Goal: Transaction & Acquisition: Purchase product/service

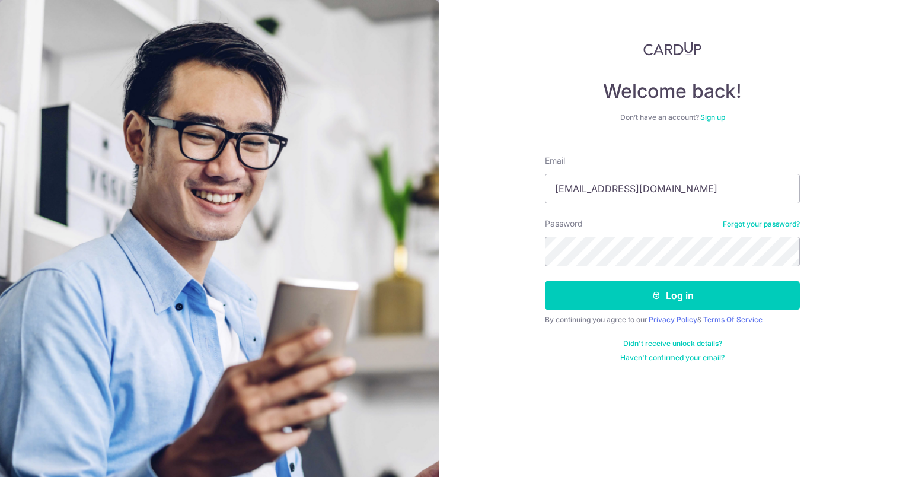
type input "weeligoh@gmail.com"
click at [545, 281] on button "Log in" at bounding box center [672, 296] width 255 height 30
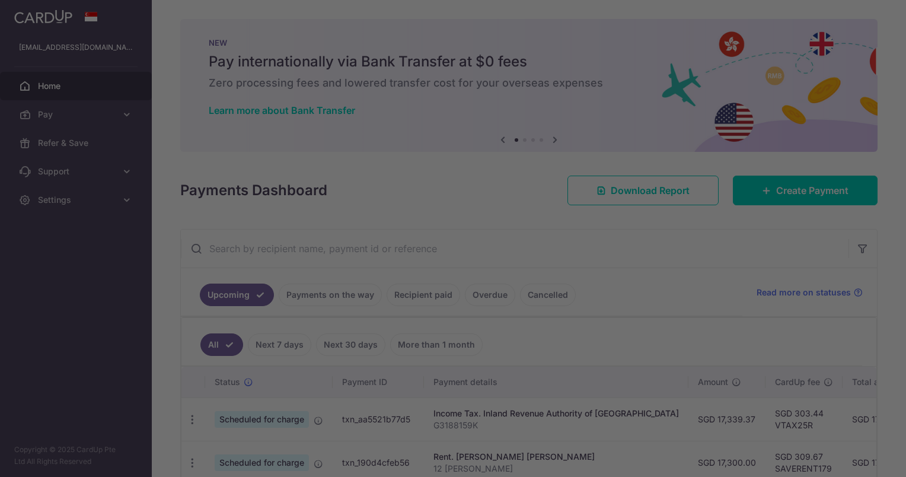
click at [629, 262] on div at bounding box center [457, 241] width 915 height 482
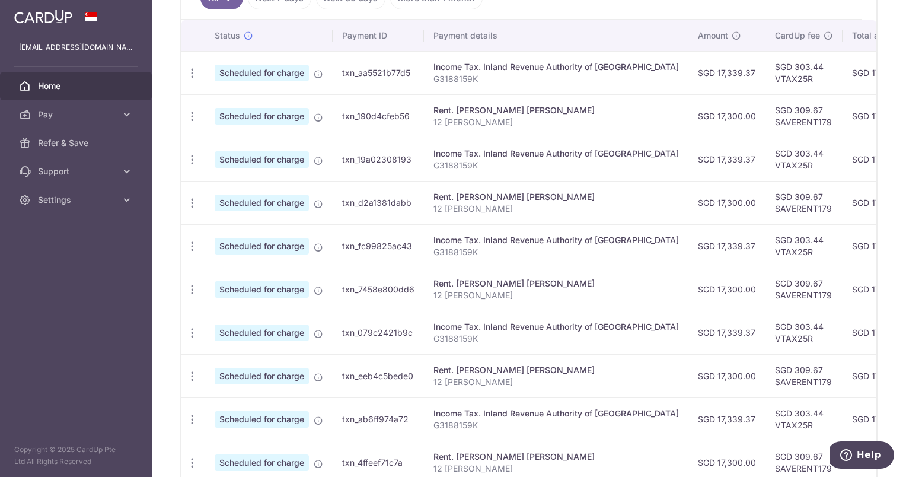
scroll to position [147, 0]
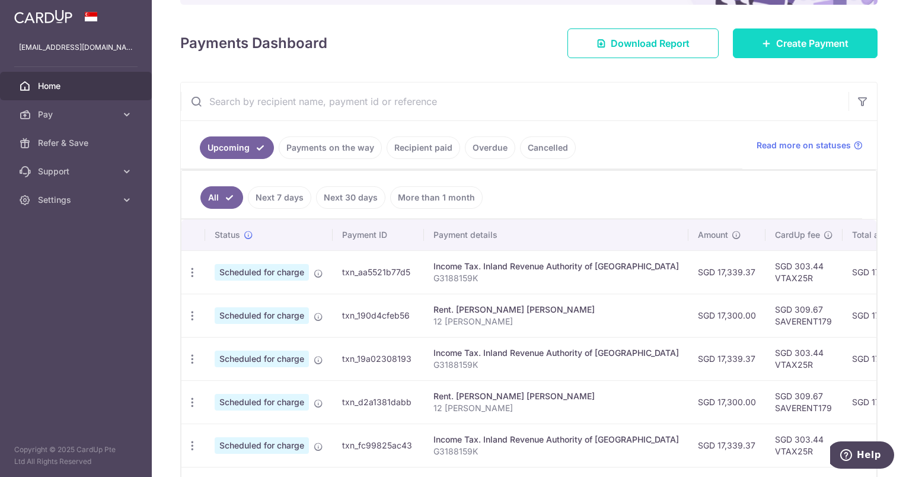
click at [831, 43] on span "Create Payment" at bounding box center [813, 43] width 72 height 14
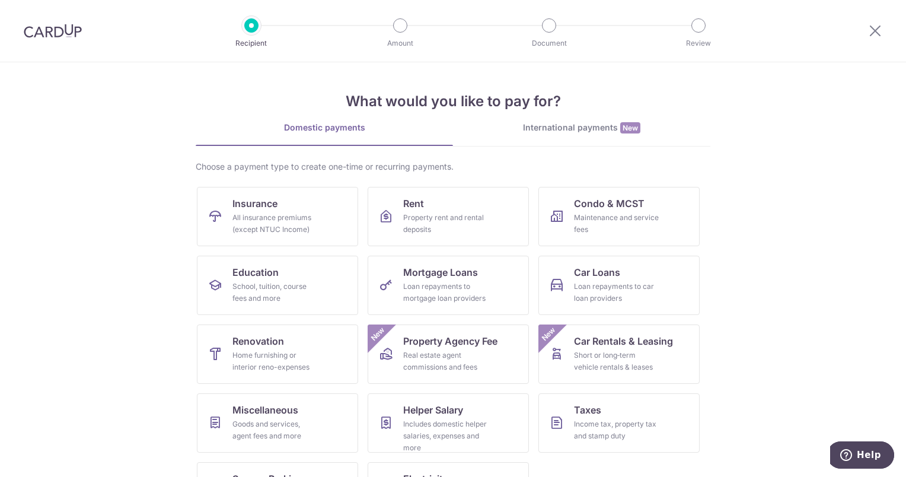
scroll to position [53, 0]
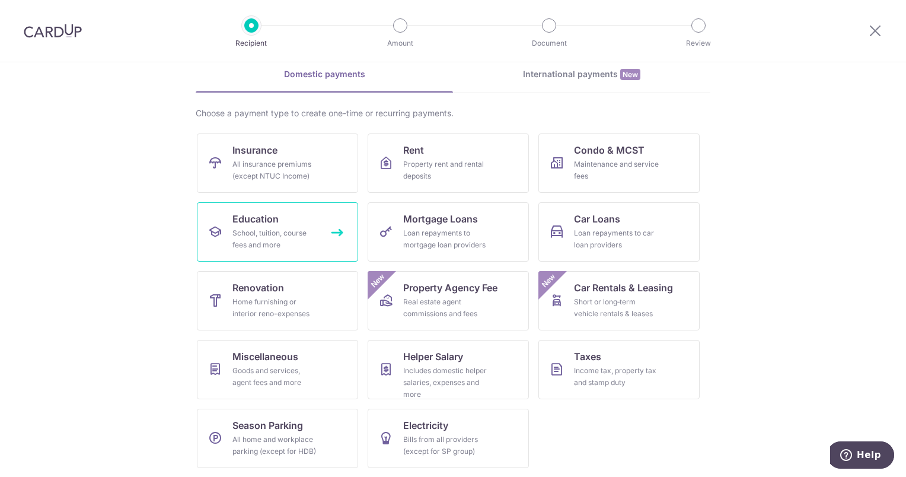
click at [249, 237] on div "School, tuition, course fees and more" at bounding box center [275, 239] width 85 height 24
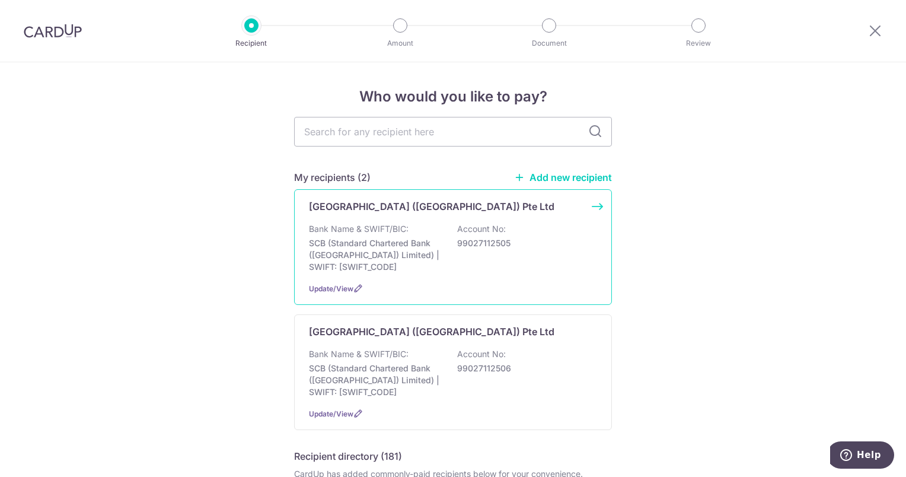
click at [378, 248] on p "SCB (Standard Chartered Bank (Singapore) Limited) | SWIFT: SCBLSG22XXX" at bounding box center [375, 255] width 133 height 36
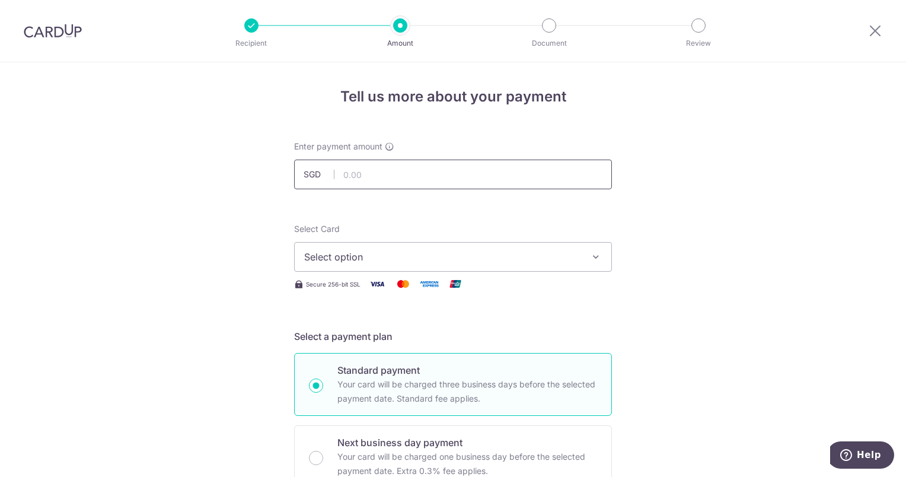
click at [402, 179] on input "text" at bounding box center [453, 175] width 318 height 30
type input "14,990.00"
click at [572, 251] on span "Select option" at bounding box center [442, 257] width 276 height 14
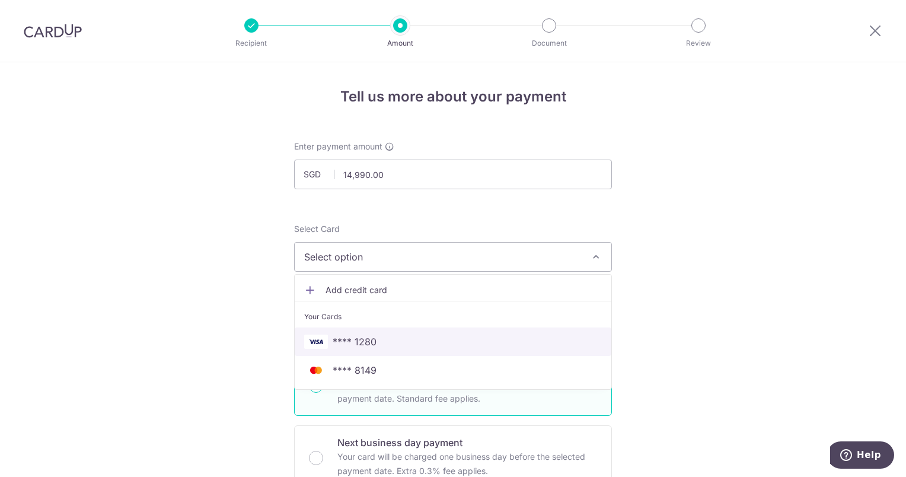
click at [477, 335] on span "**** 1280" at bounding box center [453, 342] width 298 height 14
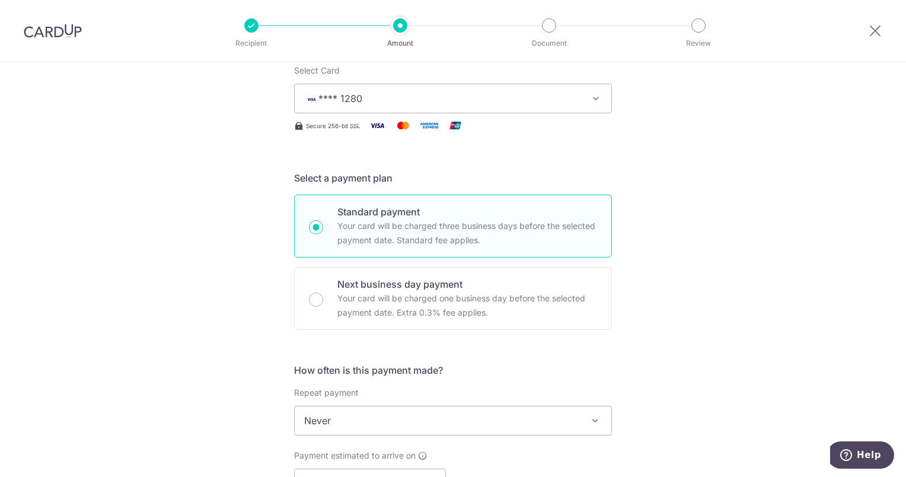
scroll to position [310, 0]
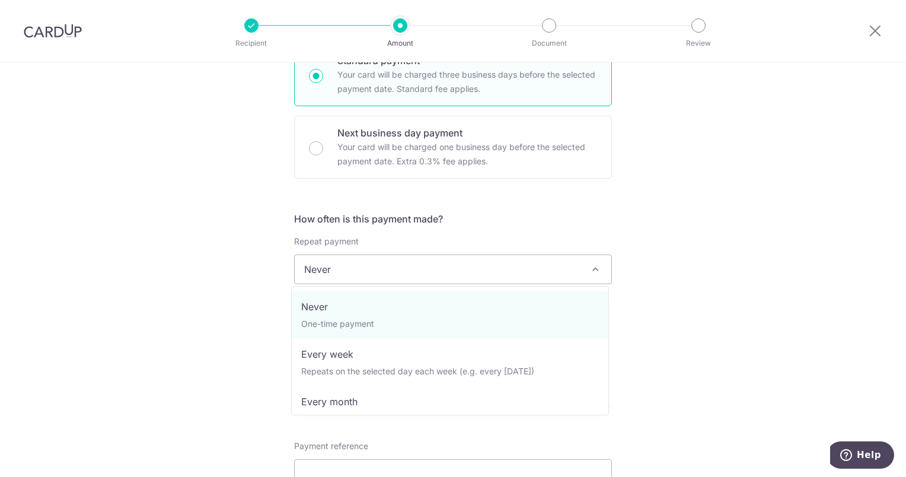
click at [558, 266] on span "Never" at bounding box center [453, 269] width 317 height 28
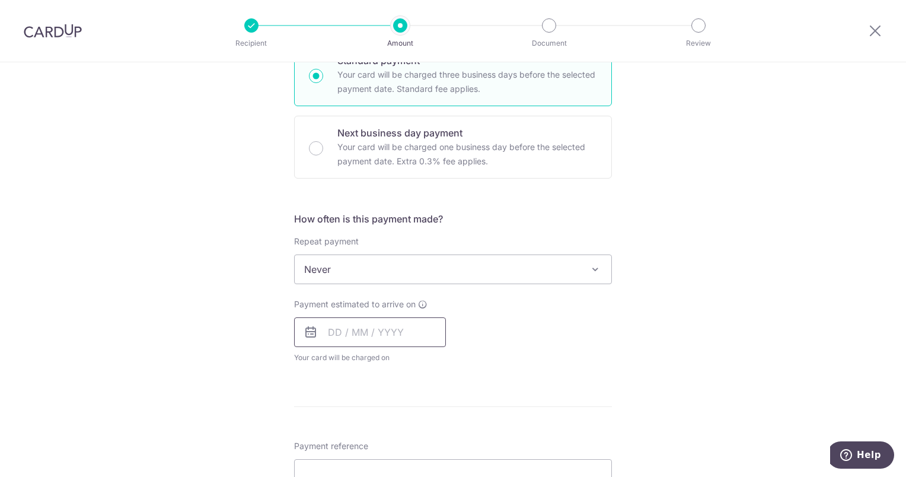
click at [382, 327] on input "text" at bounding box center [370, 332] width 152 height 30
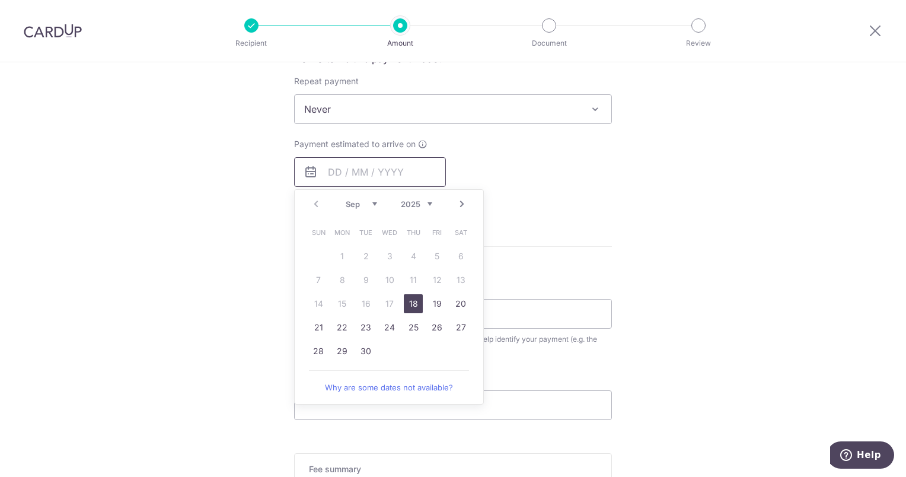
scroll to position [479, 0]
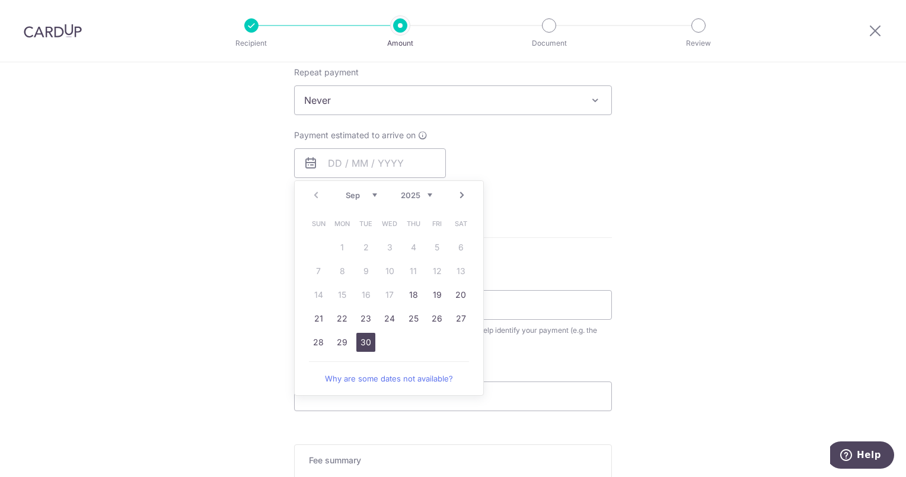
click at [365, 340] on link "30" at bounding box center [366, 342] width 19 height 19
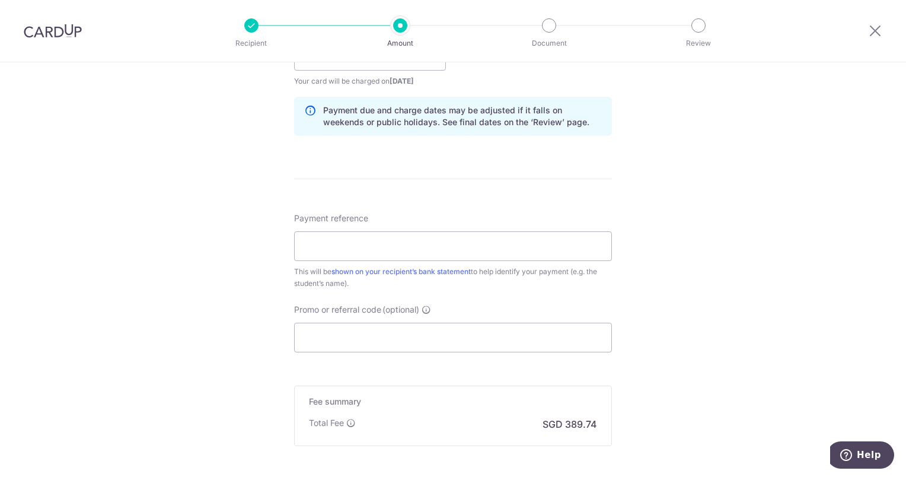
scroll to position [590, 0]
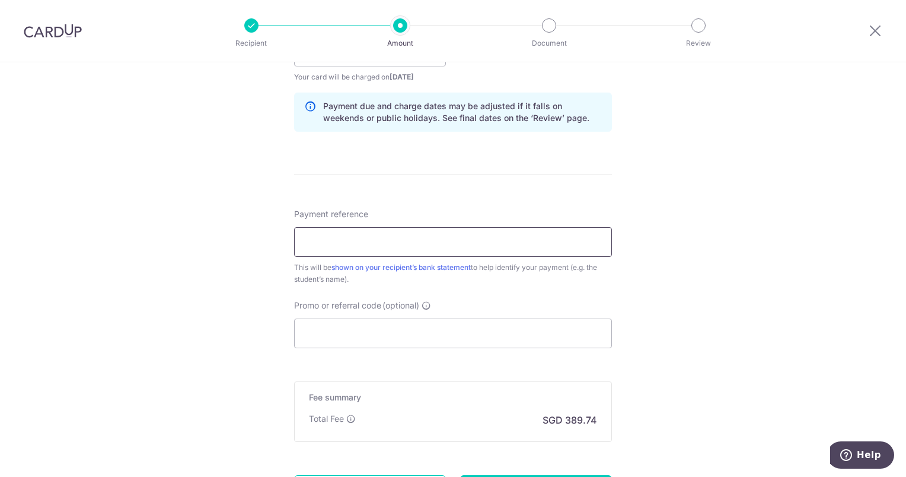
click at [545, 230] on input "Payment reference" at bounding box center [453, 242] width 318 height 30
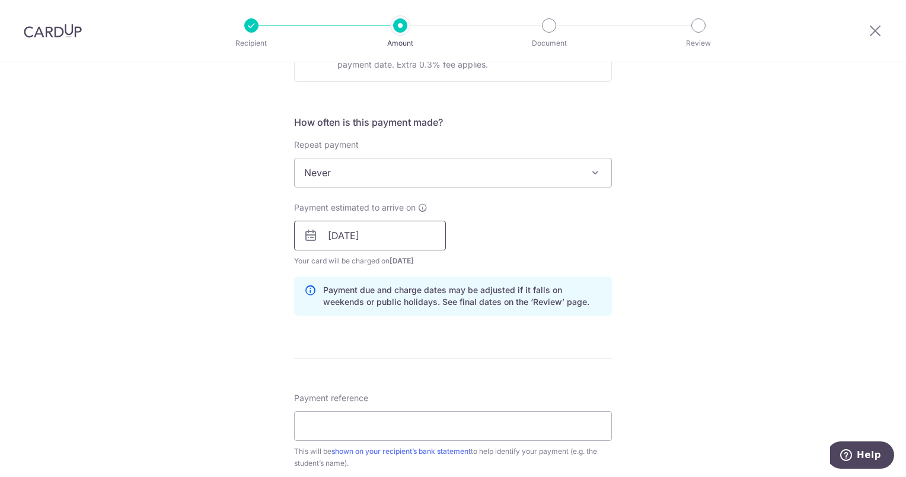
click at [395, 230] on input "30/09/2025" at bounding box center [370, 236] width 152 height 30
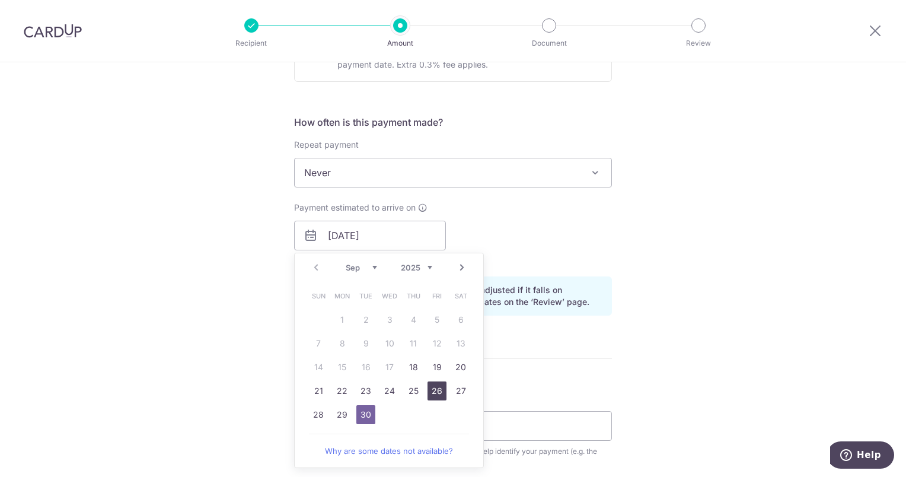
click at [437, 388] on link "26" at bounding box center [437, 390] width 19 height 19
click at [567, 236] on div "Payment estimated to arrive on 26/09/2025 Prev Next Sep Oct Nov Dec 2025 2026 2…" at bounding box center [453, 234] width 332 height 65
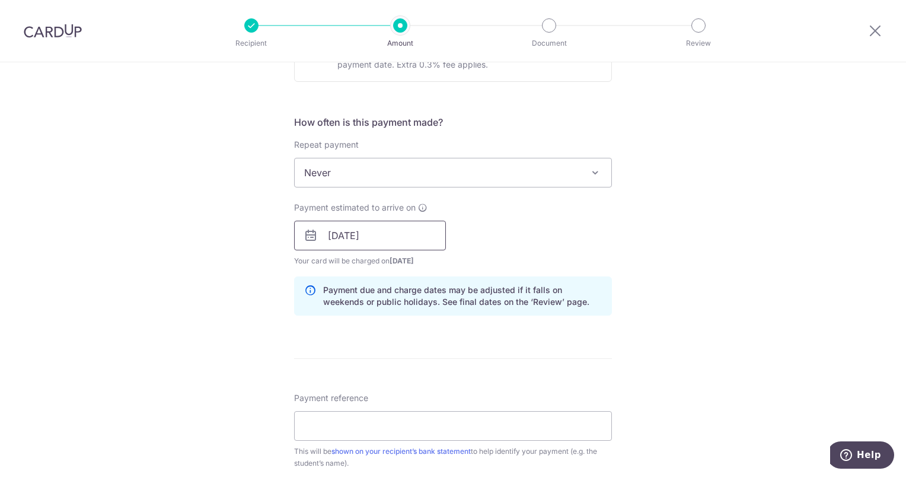
click at [402, 233] on input "26/09/2025" at bounding box center [370, 236] width 152 height 30
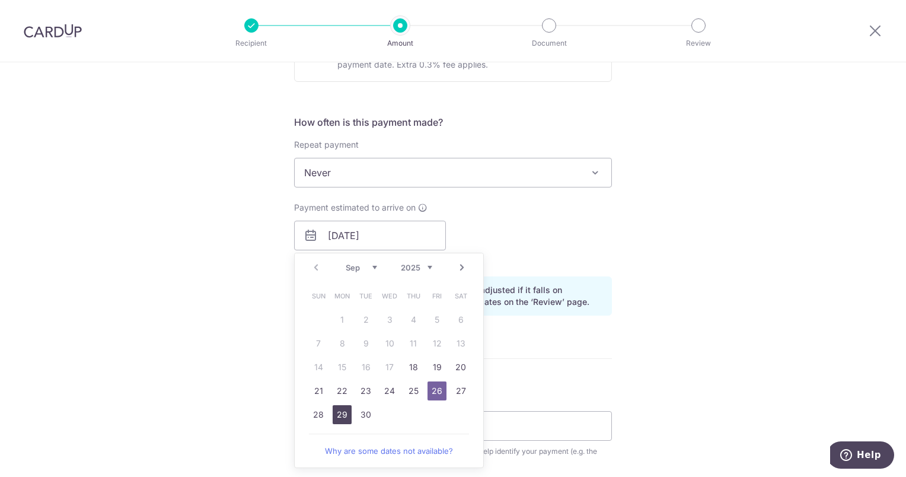
click at [338, 409] on link "29" at bounding box center [342, 414] width 19 height 19
type input "[DATE]"
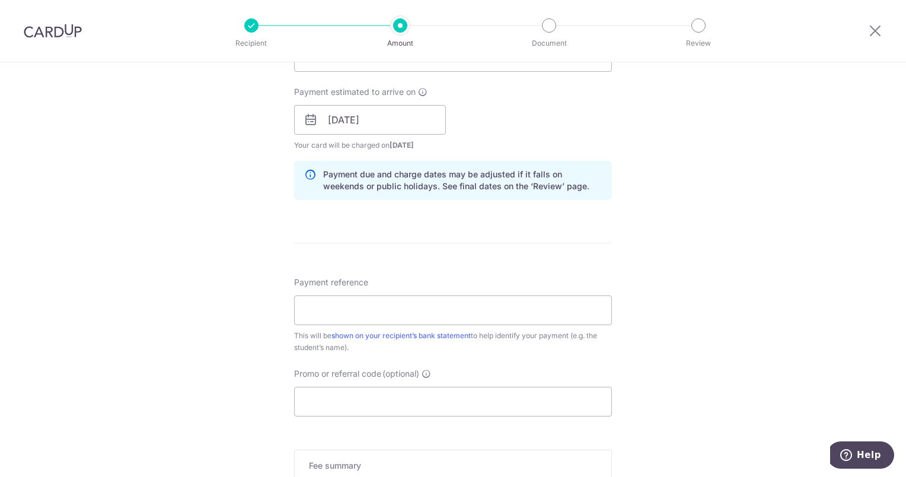
scroll to position [522, 0]
click at [497, 304] on input "Payment reference" at bounding box center [453, 310] width 318 height 30
paste input "DCSG252667494"
type input "DCSG252667494"
click at [332, 397] on input "Promo or referral code (optional)" at bounding box center [453, 402] width 318 height 30
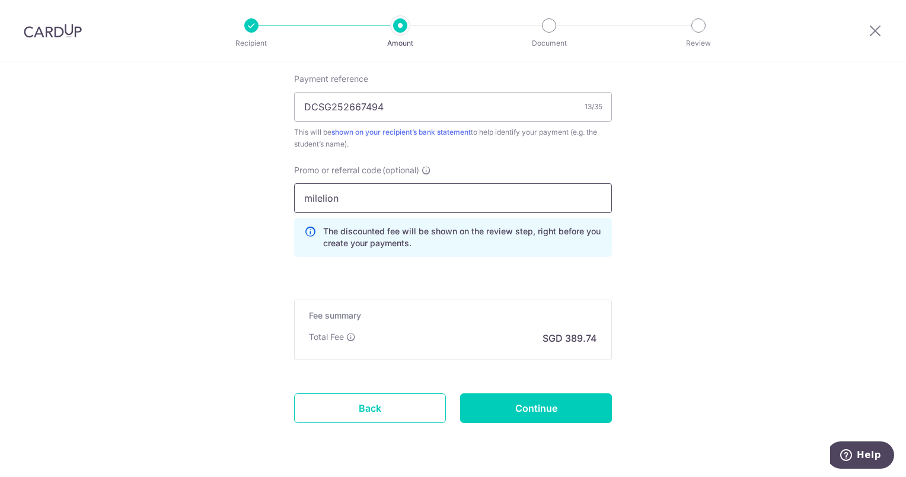
scroll to position [731, 0]
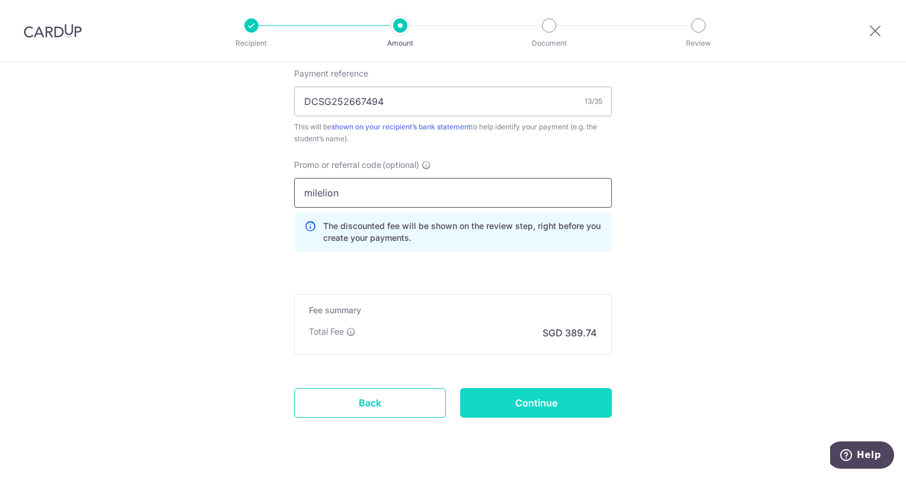
type input "milelion"
click at [526, 397] on input "Continue" at bounding box center [536, 403] width 152 height 30
type input "Create Schedule"
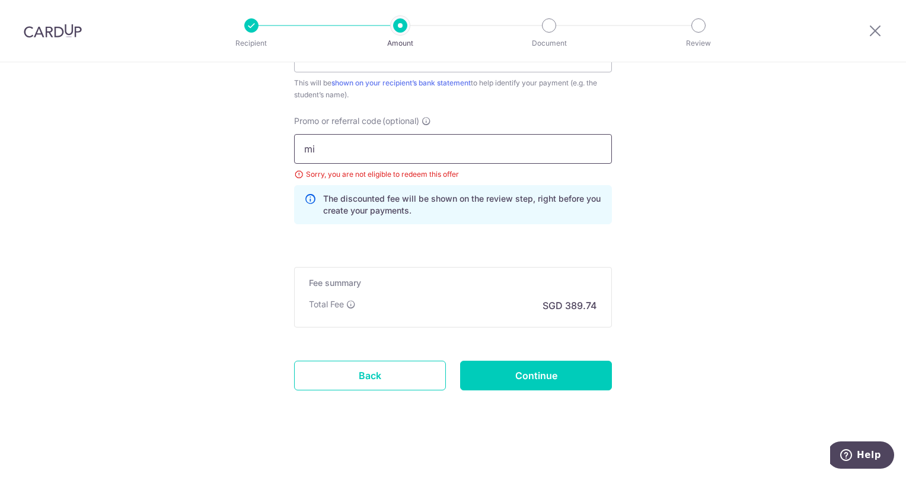
type input "m"
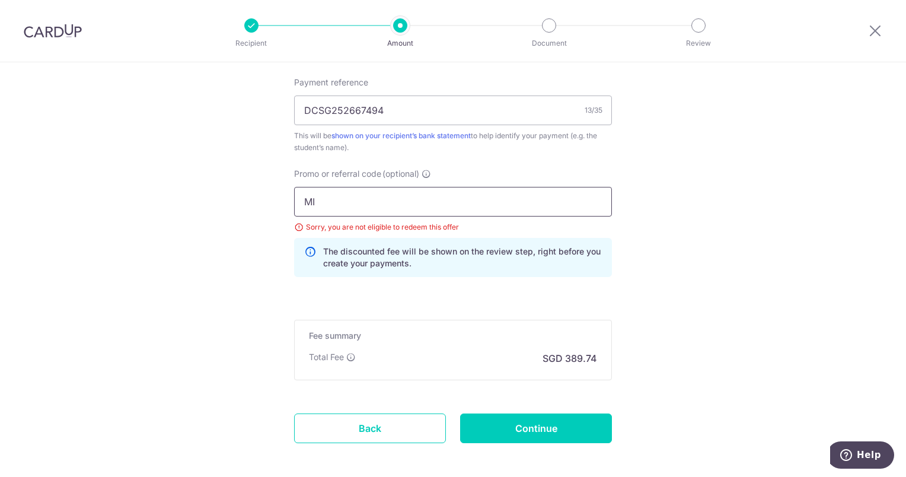
scroll to position [775, 0]
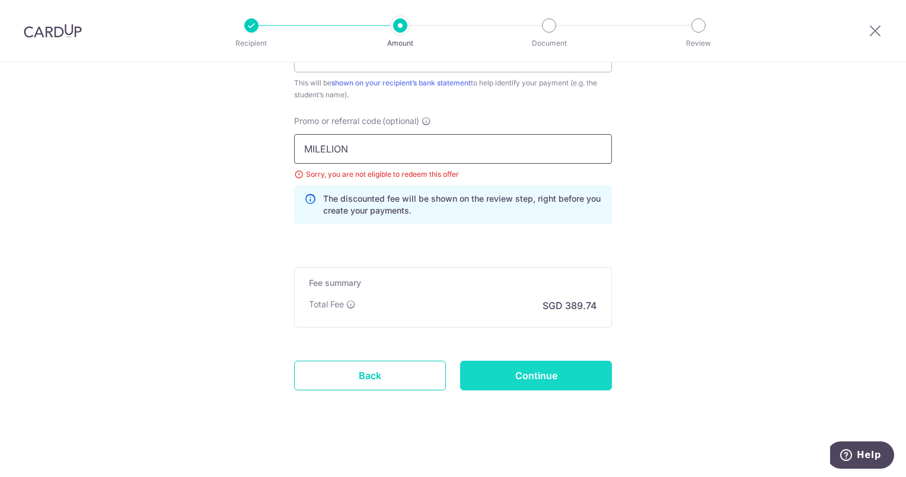
type input "MILELION"
click at [507, 365] on input "Continue" at bounding box center [536, 376] width 152 height 30
type input "Update Schedule"
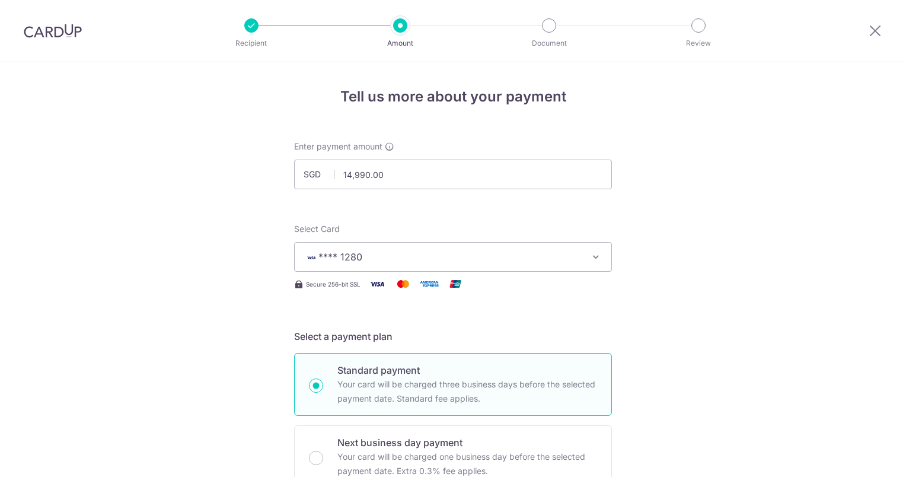
scroll to position [775, 0]
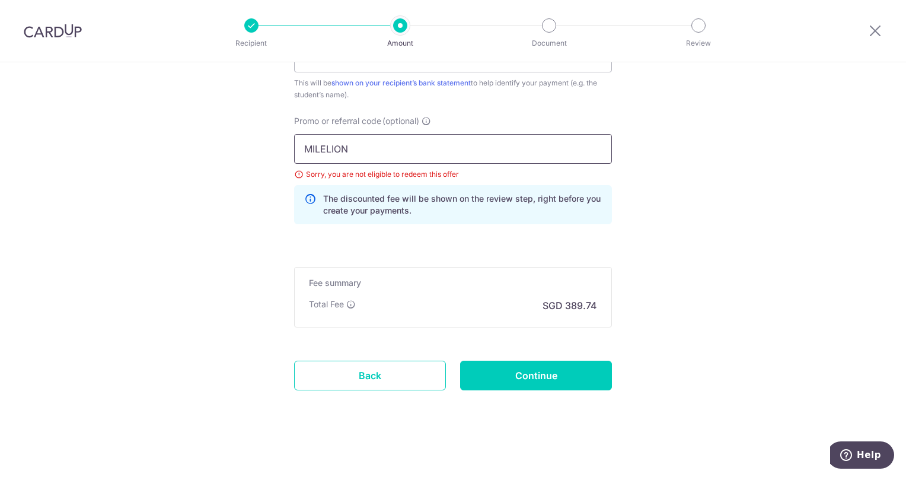
click at [408, 145] on input "MILELION" at bounding box center [453, 149] width 318 height 30
type input "M"
type input "OFF225"
click at [518, 372] on input "Continue" at bounding box center [536, 376] width 152 height 30
type input "Update Schedule"
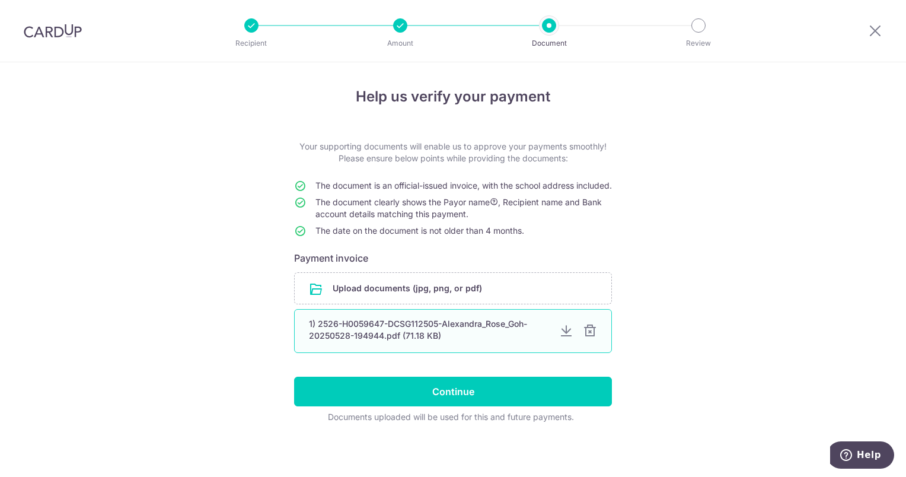
click at [594, 349] on div "1) 2526-H0059647-DCSG112505-Alexandra_Rose_Goh-20250528-194944.pdf (71.18 KB)" at bounding box center [453, 331] width 318 height 44
click at [590, 338] on div at bounding box center [590, 331] width 14 height 14
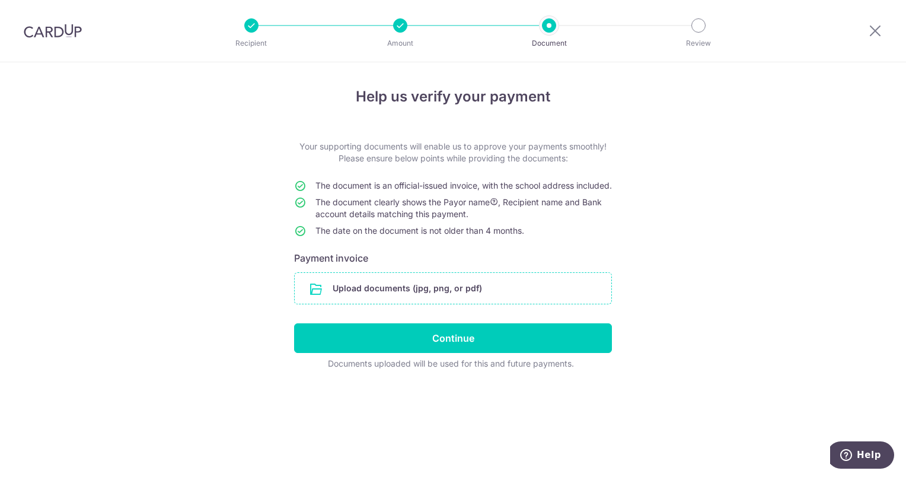
click at [546, 293] on input "file" at bounding box center [453, 288] width 317 height 31
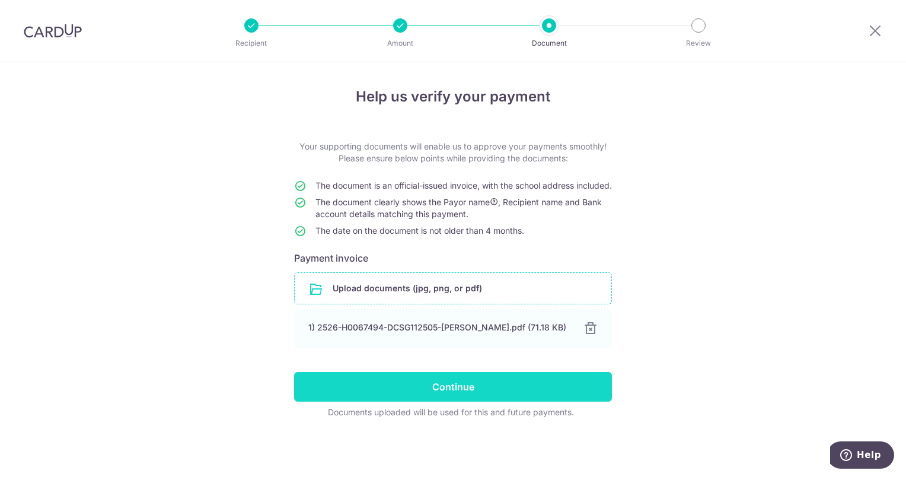
click at [533, 402] on input "Continue" at bounding box center [453, 387] width 318 height 30
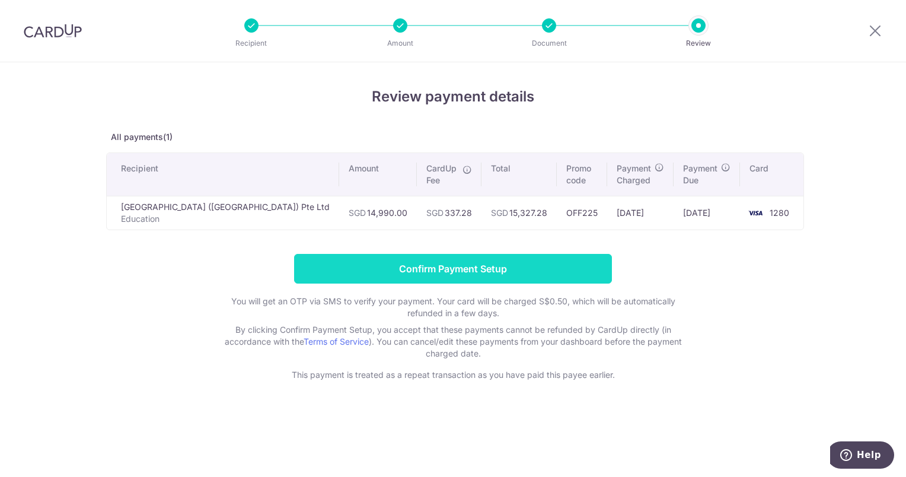
click at [542, 266] on input "Confirm Payment Setup" at bounding box center [453, 269] width 318 height 30
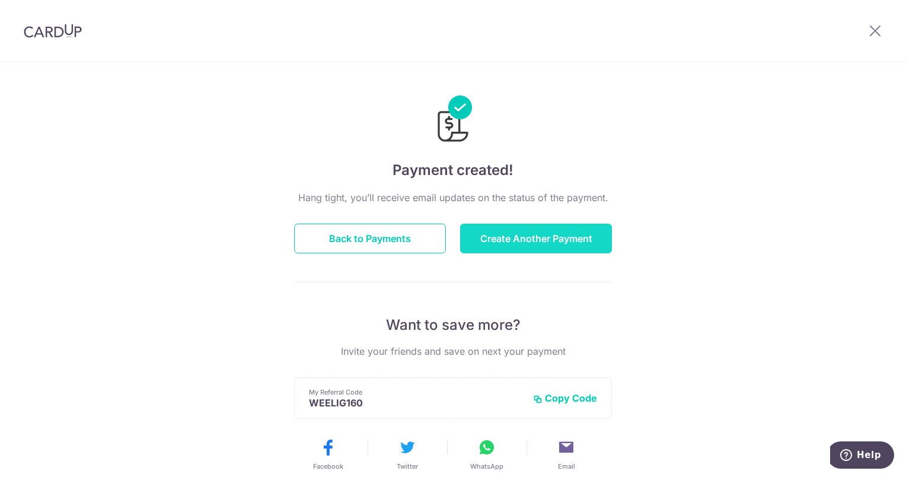
click at [544, 234] on button "Create Another Payment" at bounding box center [536, 239] width 152 height 30
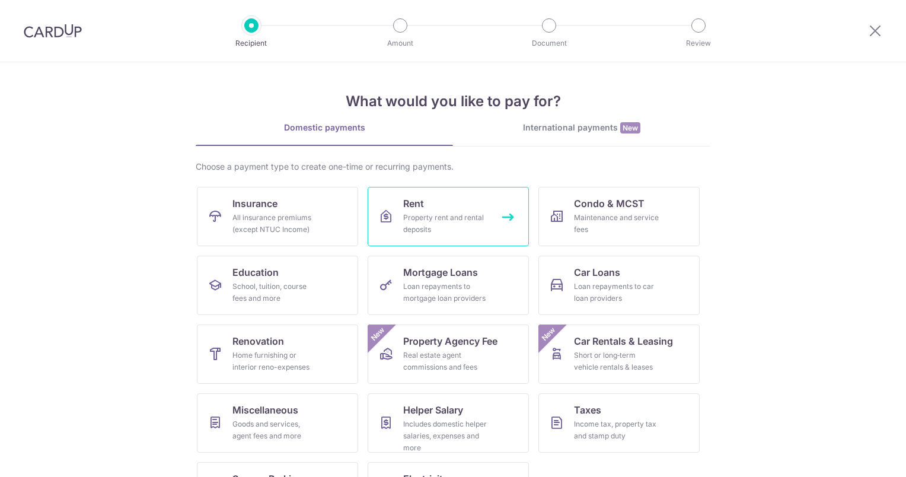
scroll to position [53, 0]
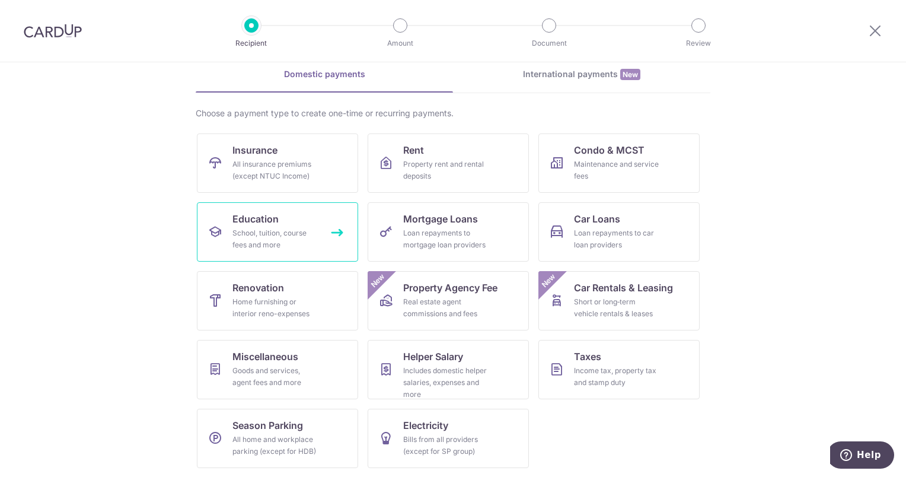
click at [296, 238] on div "School, tuition, course fees and more" at bounding box center [275, 239] width 85 height 24
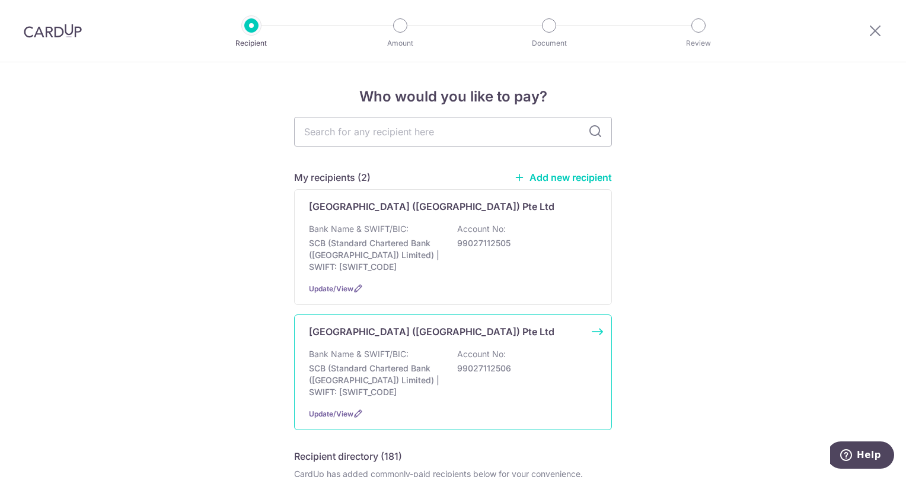
click at [464, 359] on div "Bank Name & SWIFT/BIC: SCB (Standard Chartered Bank (Singapore) Limited) | SWIF…" at bounding box center [453, 373] width 288 height 50
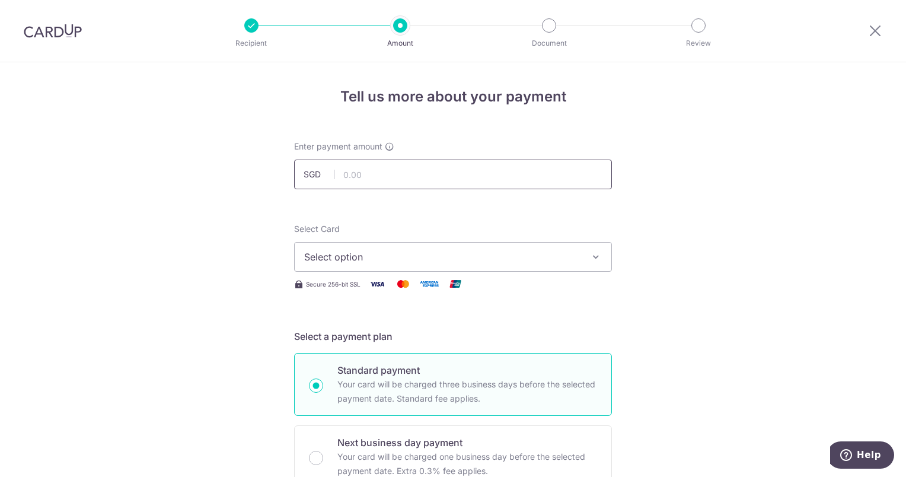
click at [365, 176] on input "text" at bounding box center [453, 175] width 318 height 30
type input "14,500.00"
click at [554, 260] on span "Select option" at bounding box center [442, 257] width 276 height 14
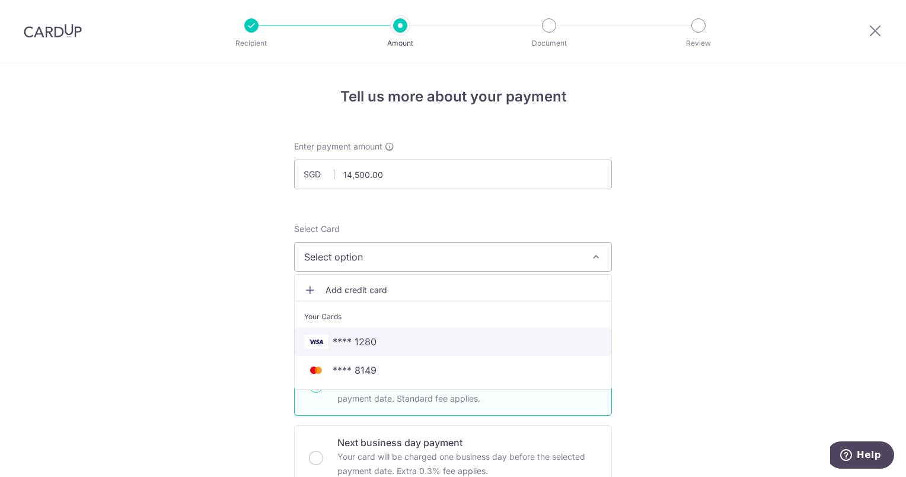
click at [523, 329] on link "**** 1280" at bounding box center [453, 341] width 317 height 28
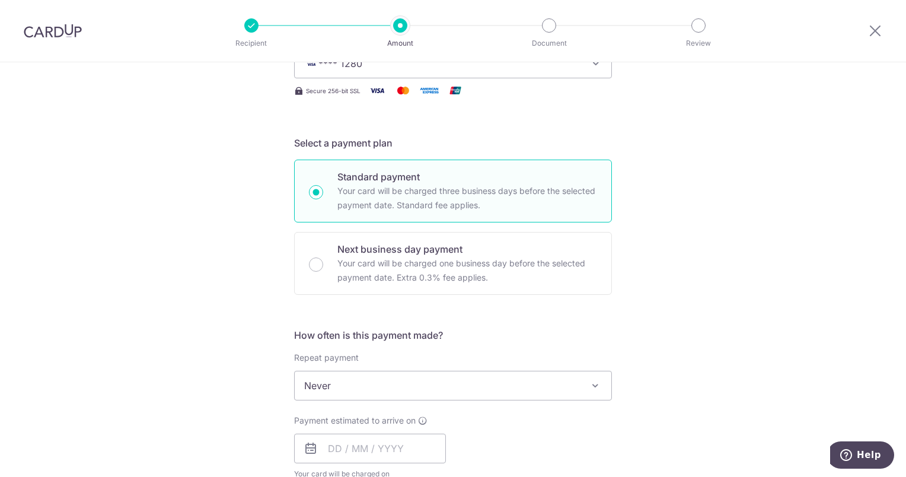
scroll to position [293, 0]
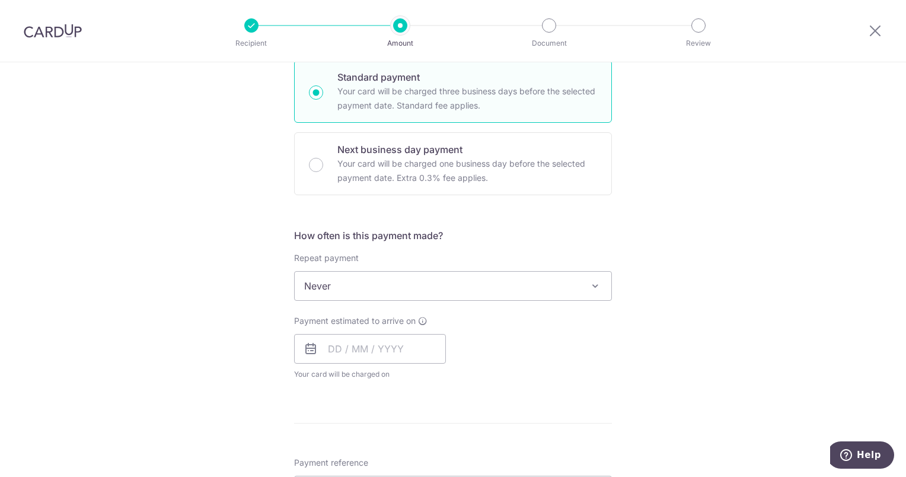
click at [537, 279] on span "Never" at bounding box center [453, 286] width 317 height 28
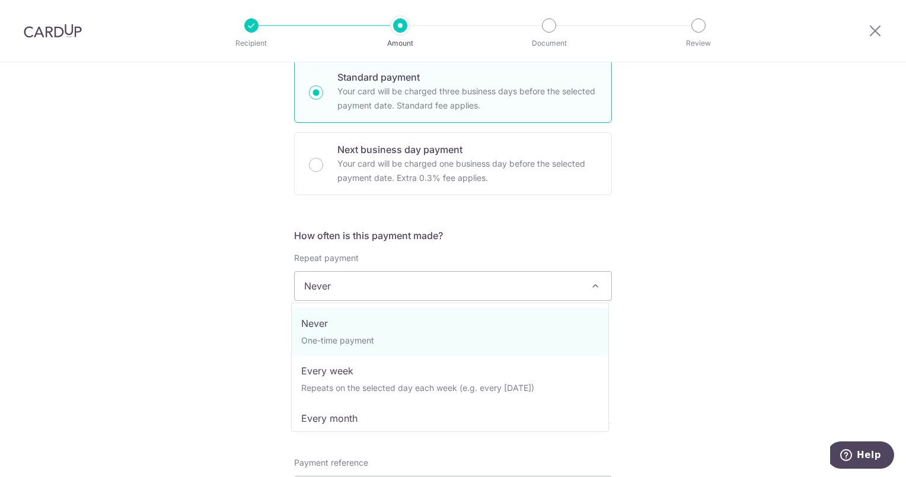
click at [640, 211] on div "Tell us more about your payment Enter payment amount SGD 14,500.00 14500.00 Sel…" at bounding box center [453, 305] width 906 height 1073
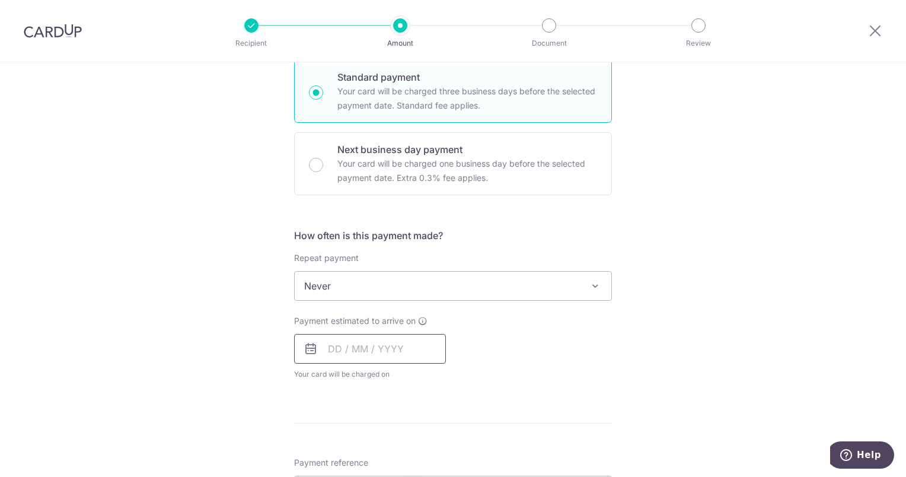
click at [397, 339] on input "text" at bounding box center [370, 349] width 152 height 30
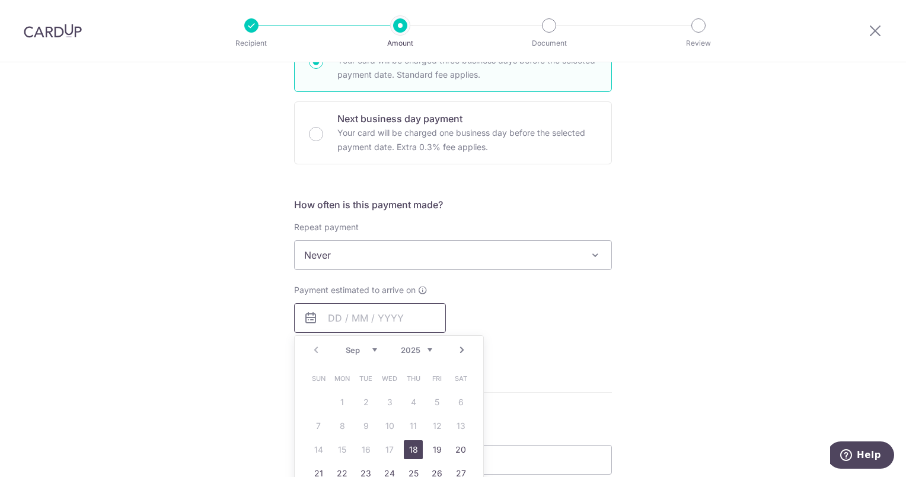
scroll to position [431, 0]
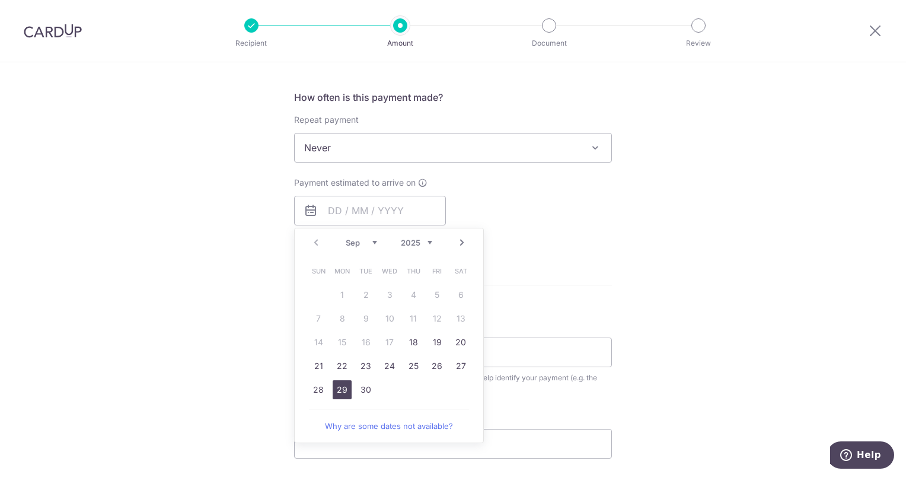
click at [342, 387] on link "29" at bounding box center [342, 389] width 19 height 19
type input "[DATE]"
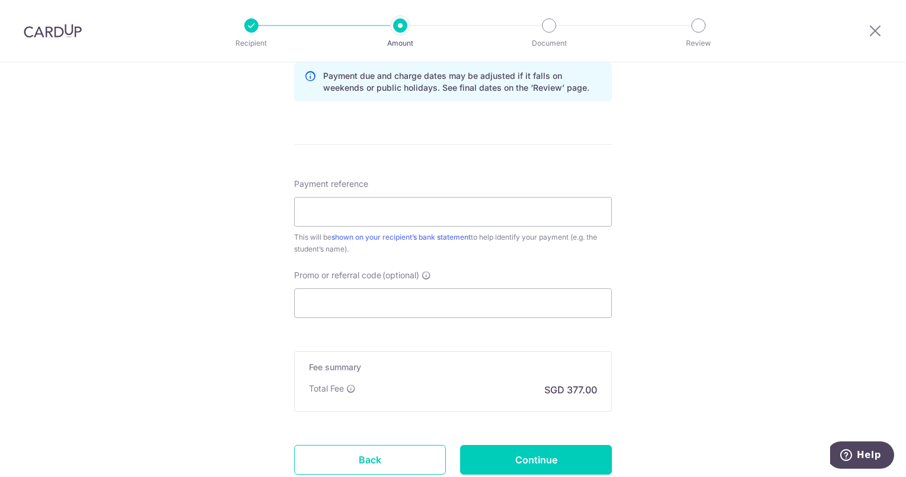
scroll to position [621, 0]
click at [492, 206] on input "Payment reference" at bounding box center [453, 211] width 318 height 30
paste input "DCSG252667495"
type input "DCSG252667495"
click at [345, 293] on input "Promo or referral code (optional)" at bounding box center [453, 303] width 318 height 30
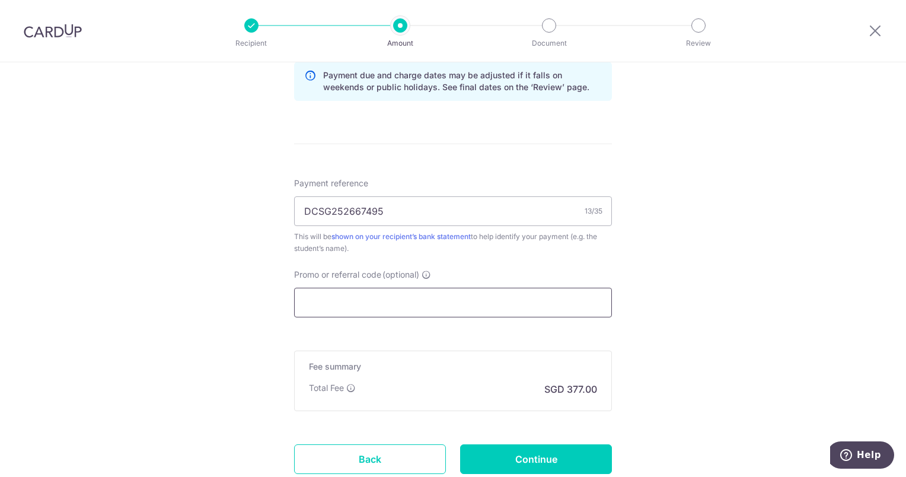
type input "OFF225"
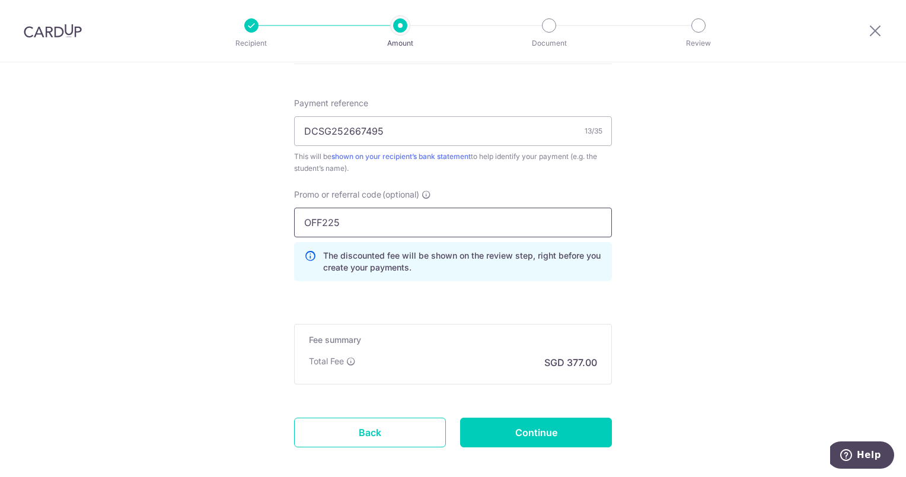
scroll to position [758, 0]
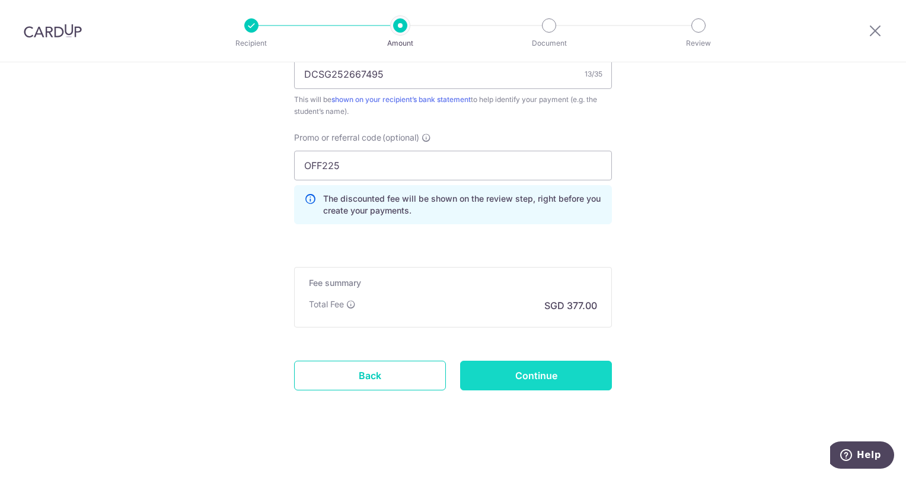
click at [515, 371] on input "Continue" at bounding box center [536, 376] width 152 height 30
type input "Create Schedule"
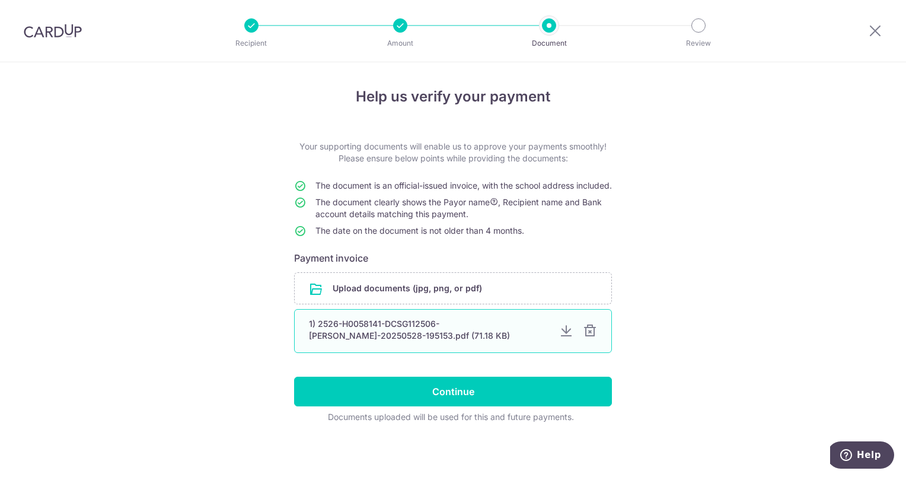
click at [588, 338] on div at bounding box center [590, 331] width 14 height 14
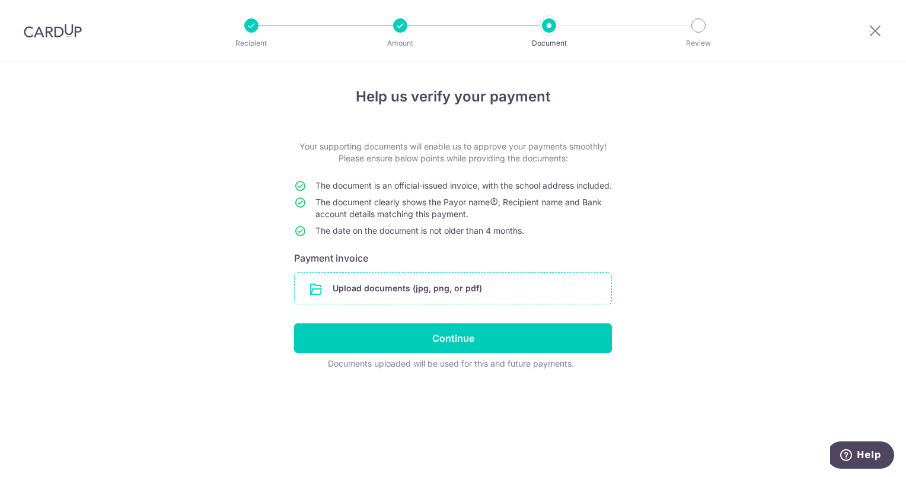
click at [523, 301] on input "file" at bounding box center [453, 288] width 317 height 31
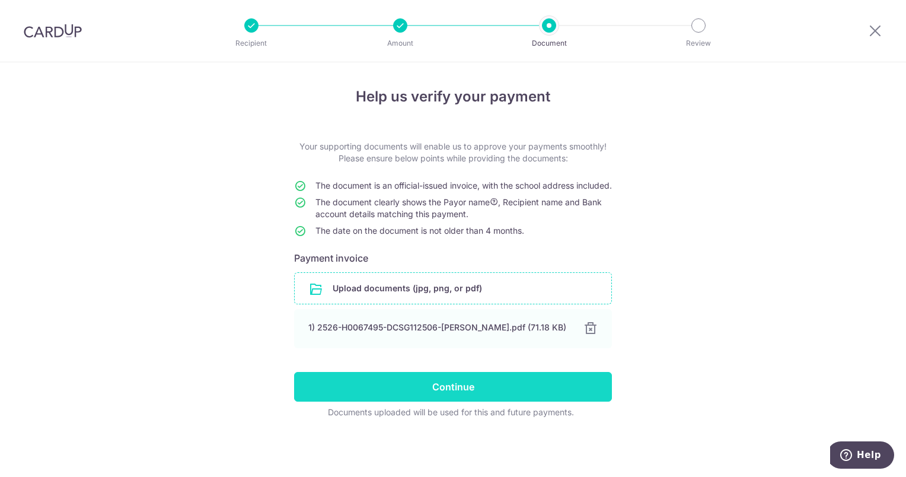
click at [452, 400] on input "Continue" at bounding box center [453, 387] width 318 height 30
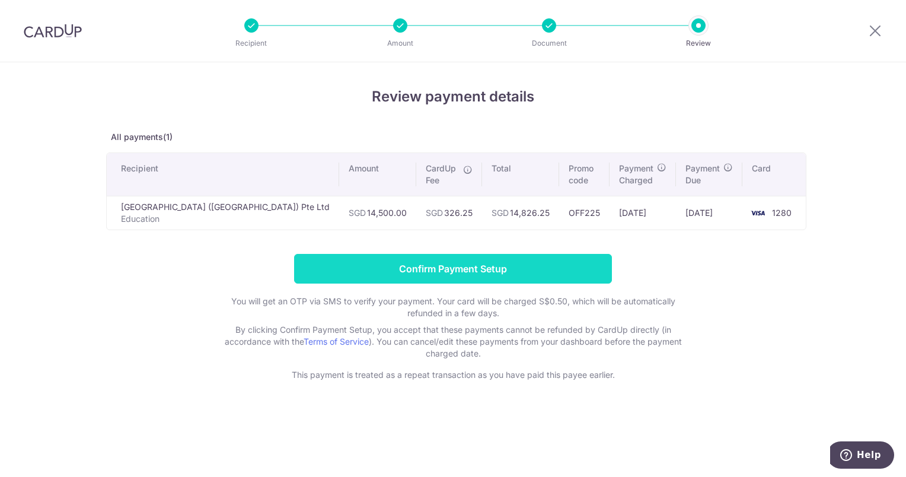
click at [427, 269] on input "Confirm Payment Setup" at bounding box center [453, 269] width 318 height 30
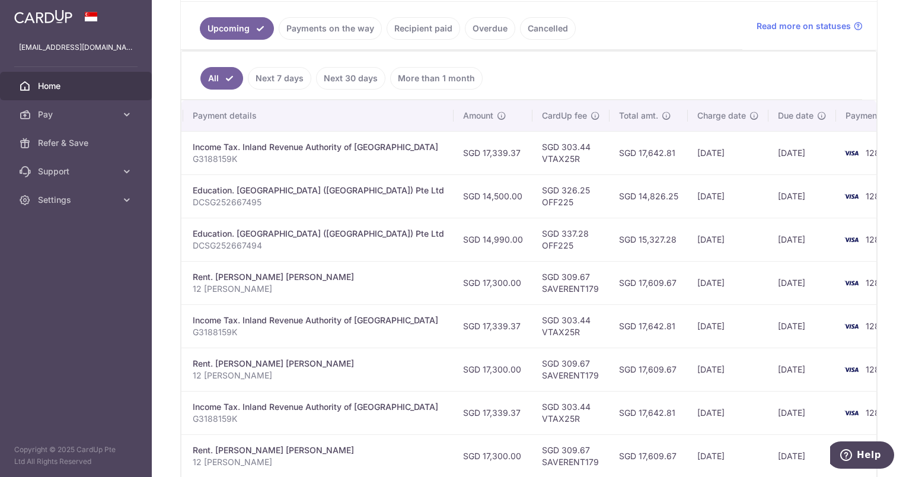
scroll to position [266, 0]
click at [131, 115] on icon at bounding box center [127, 115] width 12 height 12
